Goal: Task Accomplishment & Management: Use online tool/utility

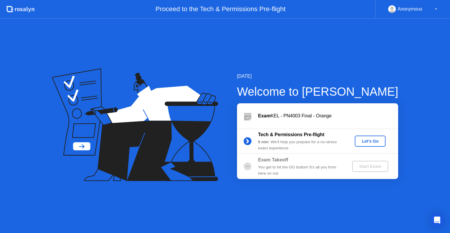
click at [370, 141] on div "Let's Go" at bounding box center [370, 141] width 26 height 5
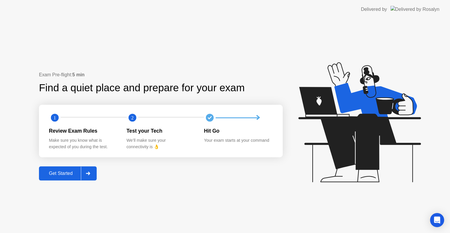
click at [76, 172] on div "Get Started" at bounding box center [61, 173] width 40 height 5
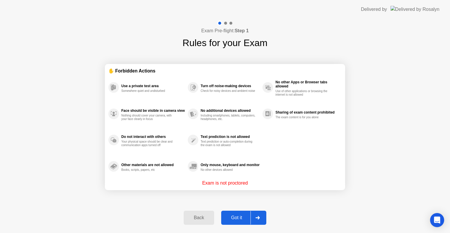
click at [238, 217] on div "Got it" at bounding box center [237, 217] width 28 height 5
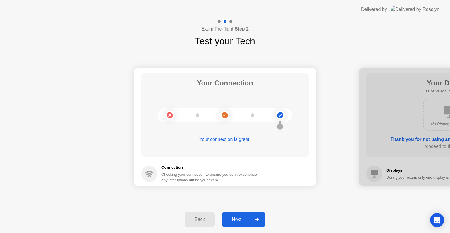
click at [238, 219] on div "Next" at bounding box center [237, 219] width 26 height 5
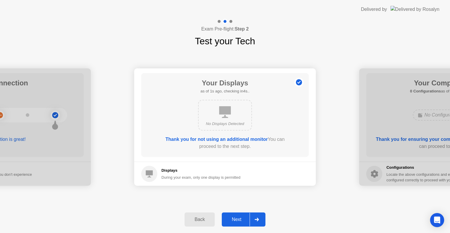
click at [238, 219] on div "Next" at bounding box center [237, 219] width 26 height 5
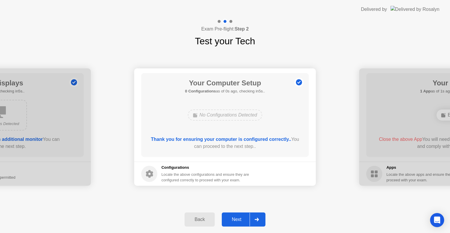
click at [238, 219] on div "Next" at bounding box center [237, 219] width 26 height 5
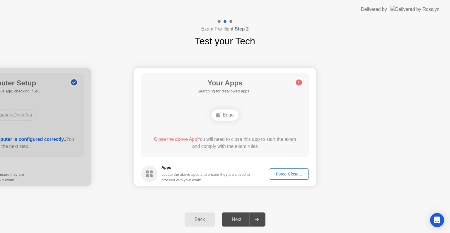
click at [238, 219] on div "Next" at bounding box center [237, 219] width 26 height 5
click at [281, 173] on div "Force Close..." at bounding box center [289, 173] width 36 height 5
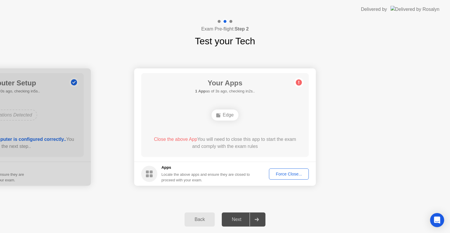
click at [285, 173] on div "Force Close..." at bounding box center [289, 173] width 36 height 5
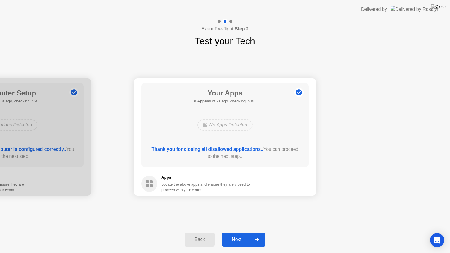
click at [240, 232] on div "Next" at bounding box center [237, 239] width 26 height 5
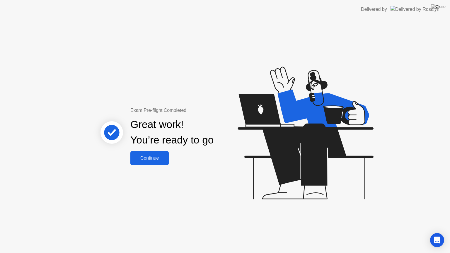
click at [149, 159] on div "Continue" at bounding box center [149, 158] width 35 height 5
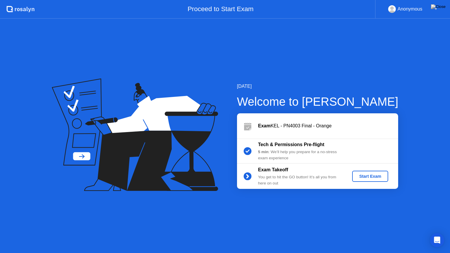
click at [373, 177] on div "Start Exam" at bounding box center [370, 176] width 31 height 5
